Goal: Submit feedback/report problem: Provide input to the site owners about the experience or issues

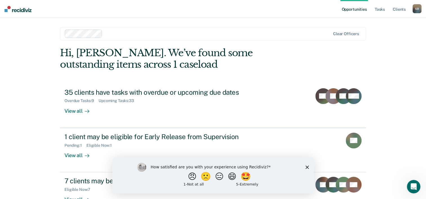
scroll to position [17, 0]
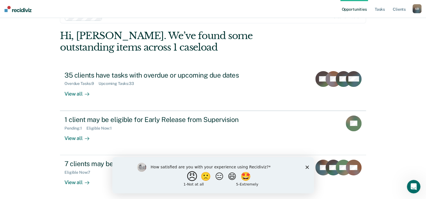
click at [190, 179] on button "😠" at bounding box center [192, 176] width 13 height 11
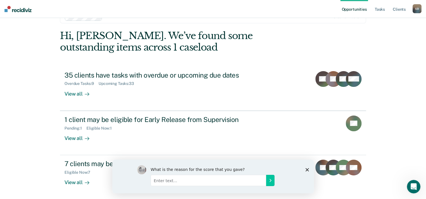
click at [153, 181] on input "Enter text..." at bounding box center [207, 180] width 115 height 11
type input "our visuals are easier to understand"
click at [272, 180] on icon "Submit your response" at bounding box center [270, 180] width 5 height 5
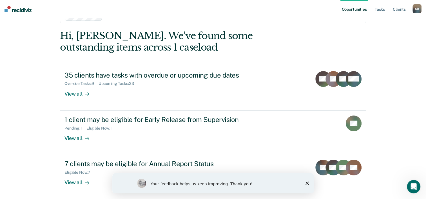
click at [308, 185] on icon "Close survey" at bounding box center [306, 183] width 3 height 3
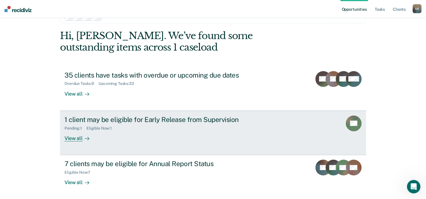
click at [74, 139] on div "View all" at bounding box center [80, 136] width 32 height 11
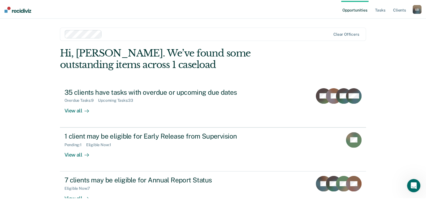
scroll to position [17, 0]
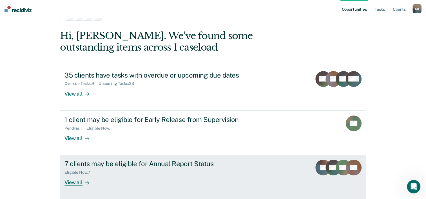
click at [79, 184] on div "View all" at bounding box center [80, 180] width 32 height 11
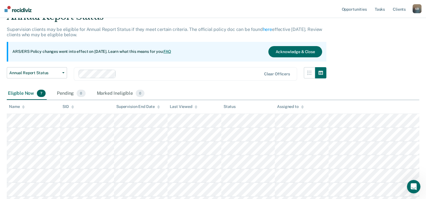
scroll to position [56, 0]
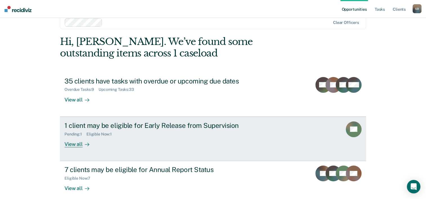
scroll to position [17, 0]
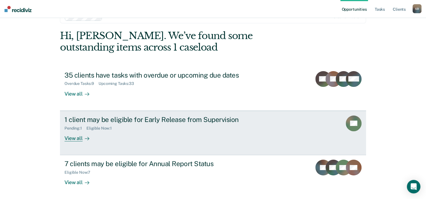
click at [72, 139] on div "View all" at bounding box center [80, 136] width 32 height 11
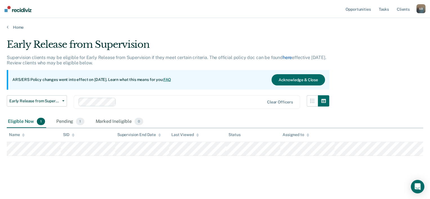
click at [285, 58] on link "here" at bounding box center [287, 57] width 9 height 5
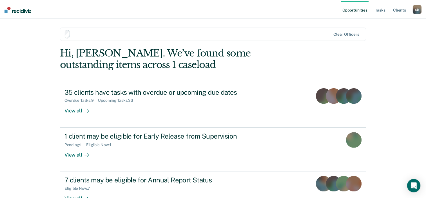
scroll to position [17, 0]
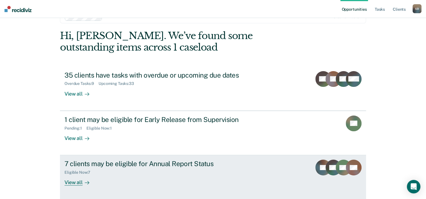
click at [78, 183] on div "View all" at bounding box center [80, 180] width 32 height 11
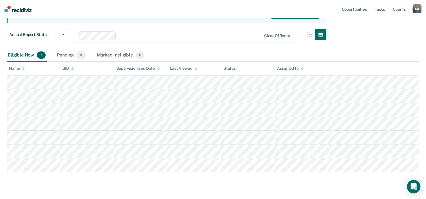
scroll to position [79, 0]
